Goal: Task Accomplishment & Management: Manage account settings

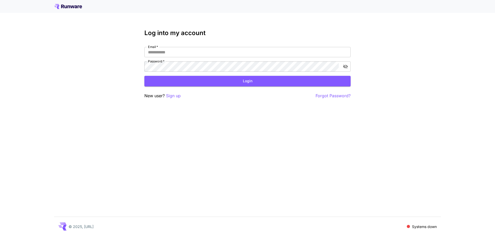
click at [61, 6] on icon at bounding box center [68, 6] width 28 height 5
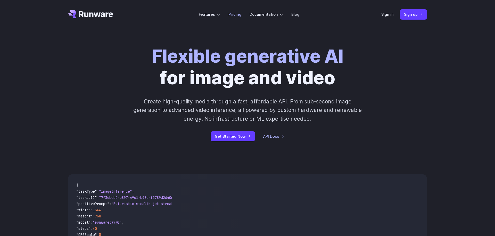
click at [231, 15] on link "Pricing" at bounding box center [234, 14] width 13 height 6
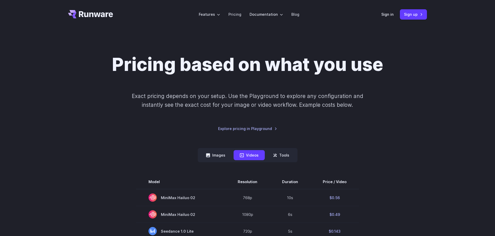
scroll to position [35, 0]
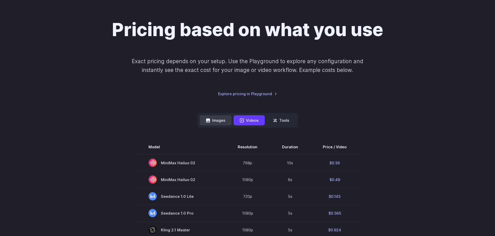
click at [216, 124] on button "Images" at bounding box center [216, 120] width 32 height 10
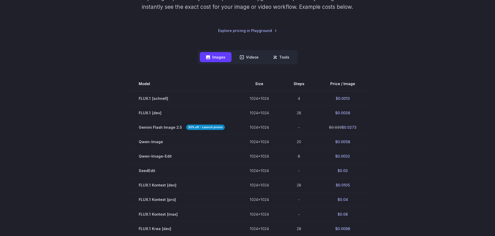
scroll to position [100, 0]
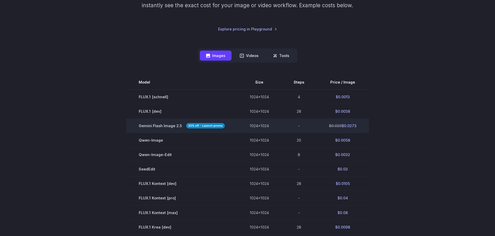
click at [196, 125] on strong "30% off - Launch promo" at bounding box center [205, 125] width 39 height 5
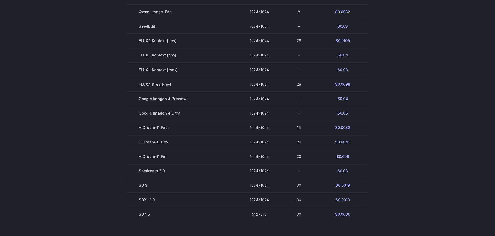
scroll to position [244, 0]
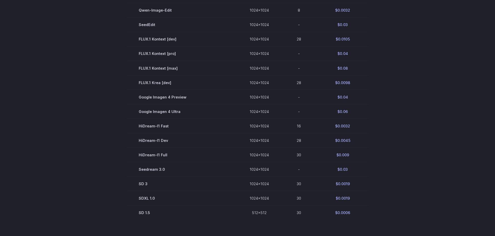
click at [384, 23] on section "Model Size Steps Price / Image FLUX.1 [schnell] 1024x1024 4 $0.0013 FLUX.1 [dev…" at bounding box center [247, 75] width 359 height 289
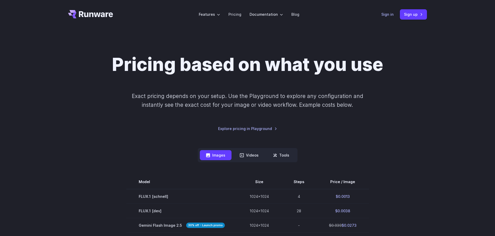
click at [386, 15] on link "Sign in" at bounding box center [387, 14] width 12 height 6
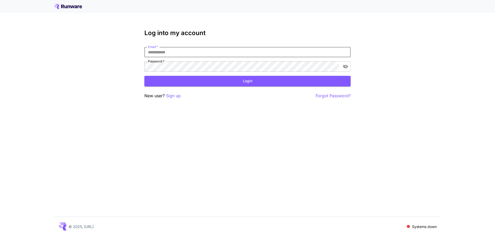
click at [202, 53] on input "Email   *" at bounding box center [247, 52] width 206 height 10
click at [233, 54] on input "Email   *" at bounding box center [247, 52] width 206 height 10
click at [0, 236] on com-1password-button at bounding box center [0, 236] width 0 height 0
click at [183, 51] on input "****" at bounding box center [247, 52] width 206 height 10
click at [0, 236] on com-1password-button at bounding box center [0, 236] width 0 height 0
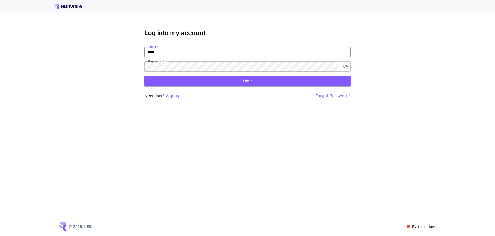
click at [0, 236] on com-1password-button at bounding box center [0, 236] width 0 height 0
type input "**********"
